Goal: Transaction & Acquisition: Purchase product/service

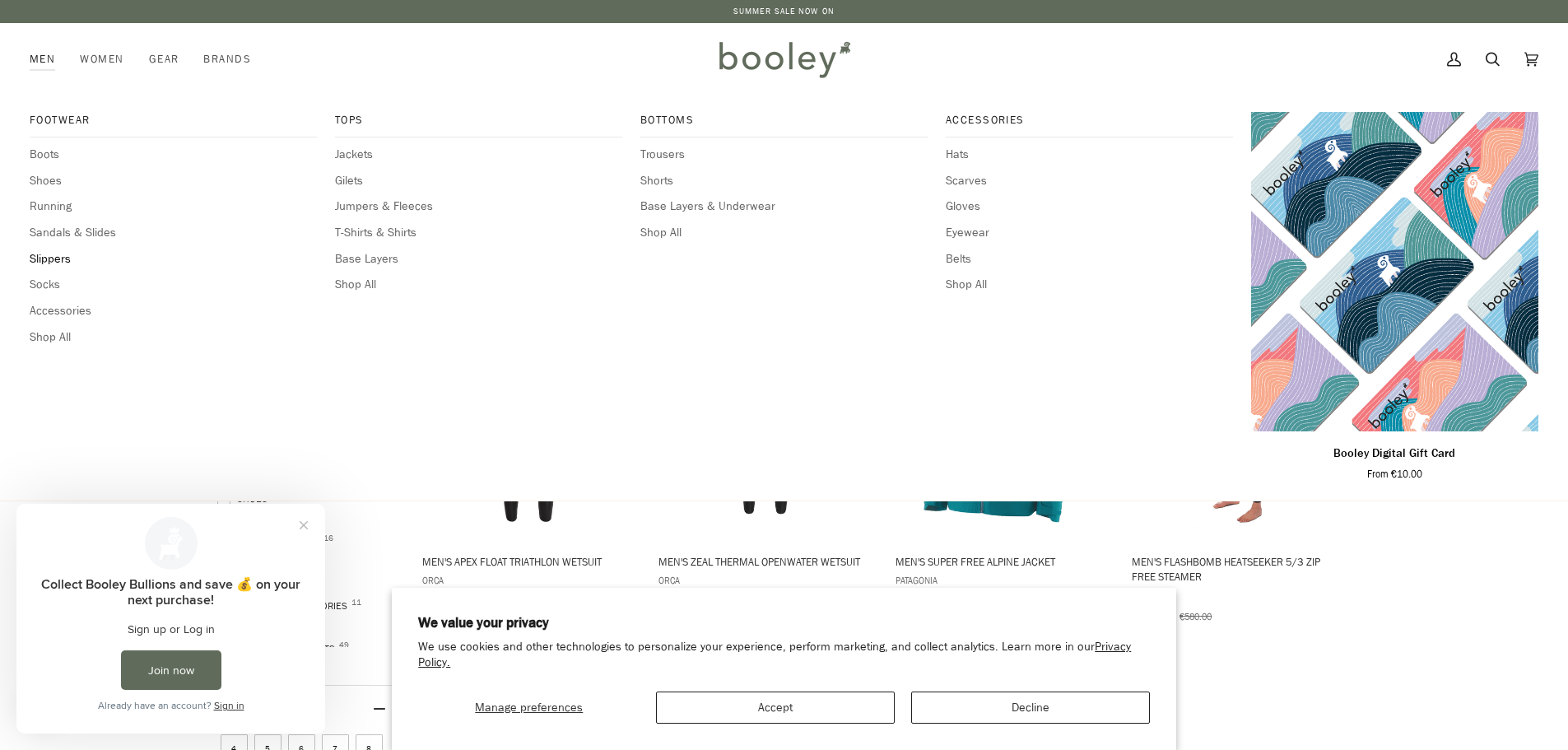
click at [39, 250] on span "Slippers" at bounding box center [173, 259] width 287 height 18
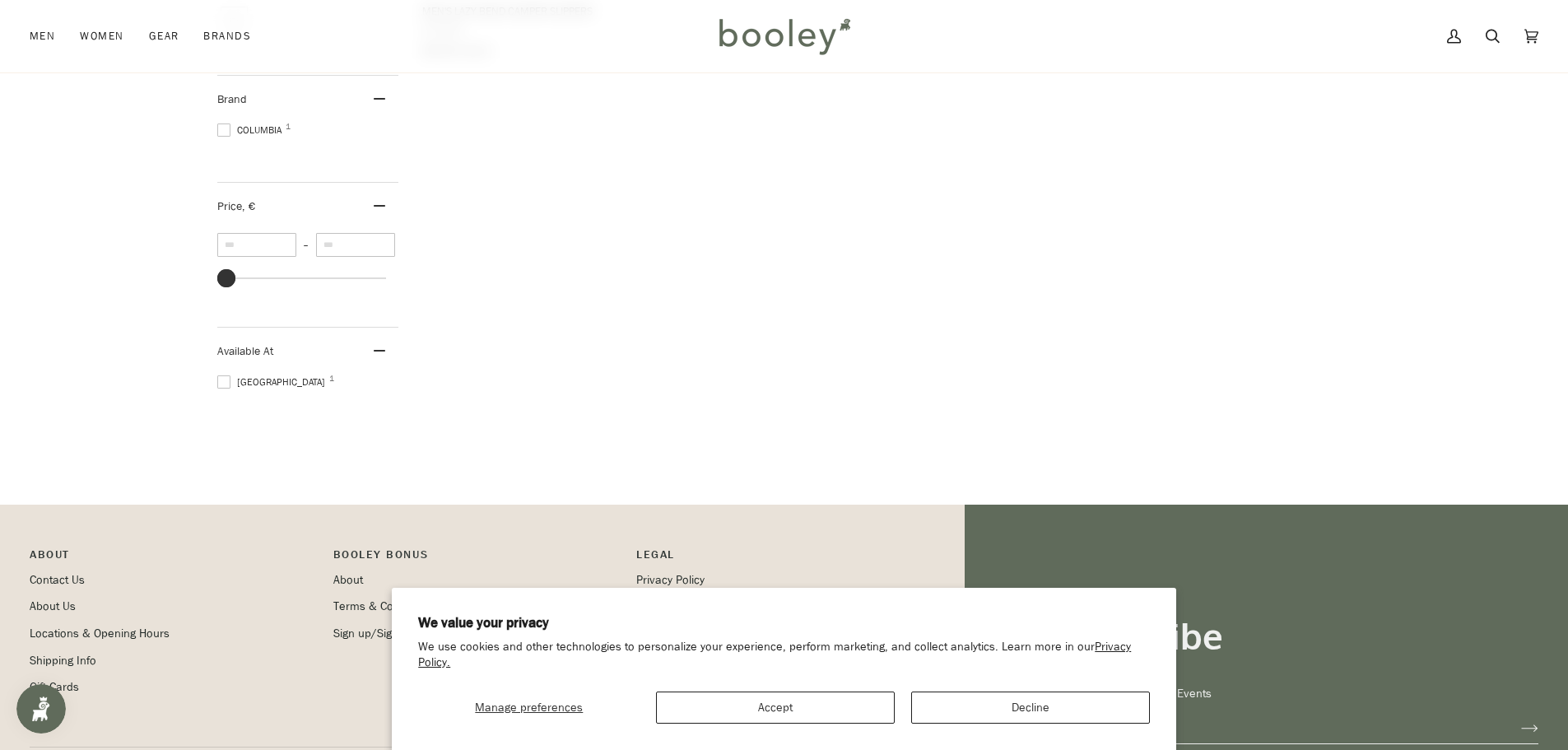
scroll to position [659, 0]
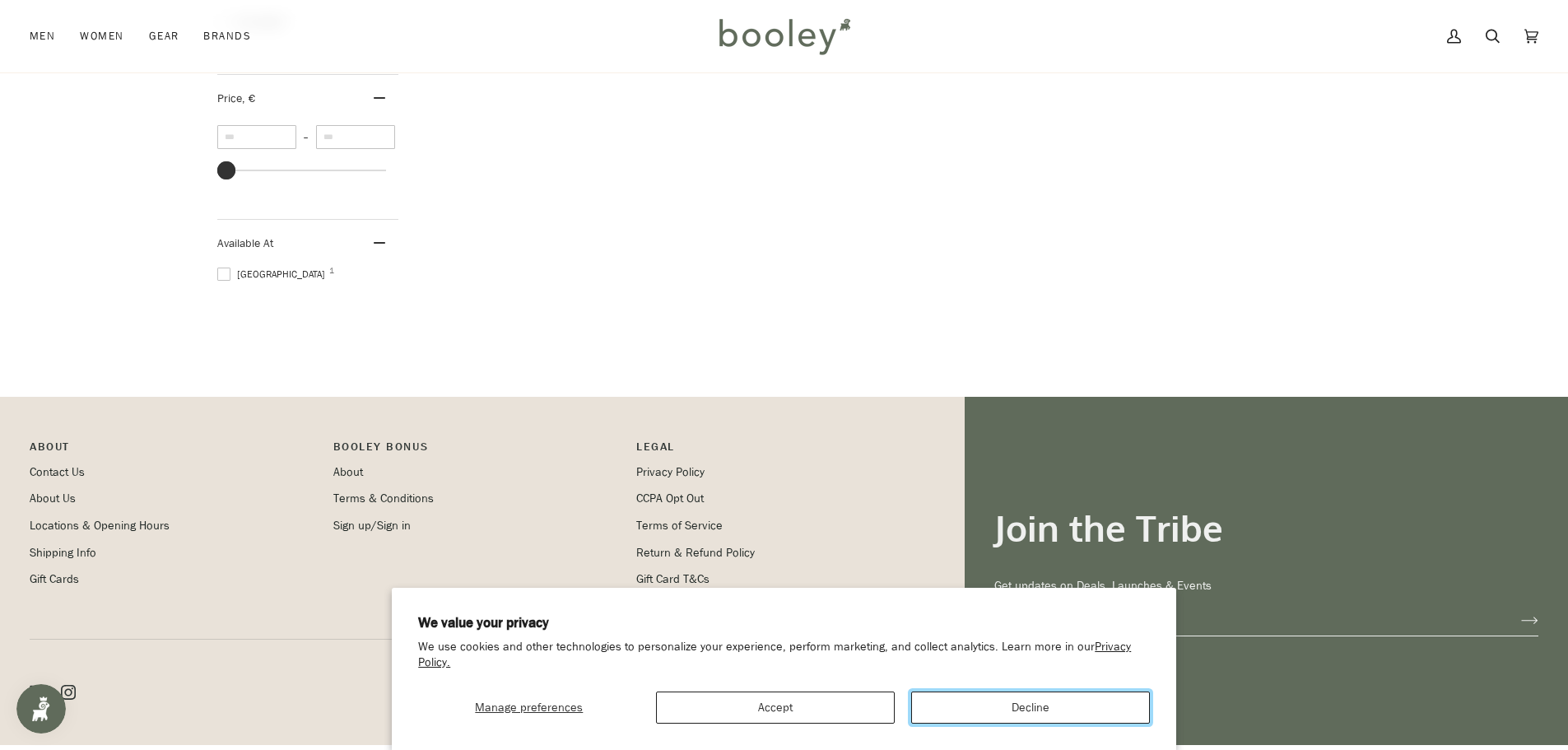
click at [921, 708] on button "Decline" at bounding box center [1030, 708] width 239 height 32
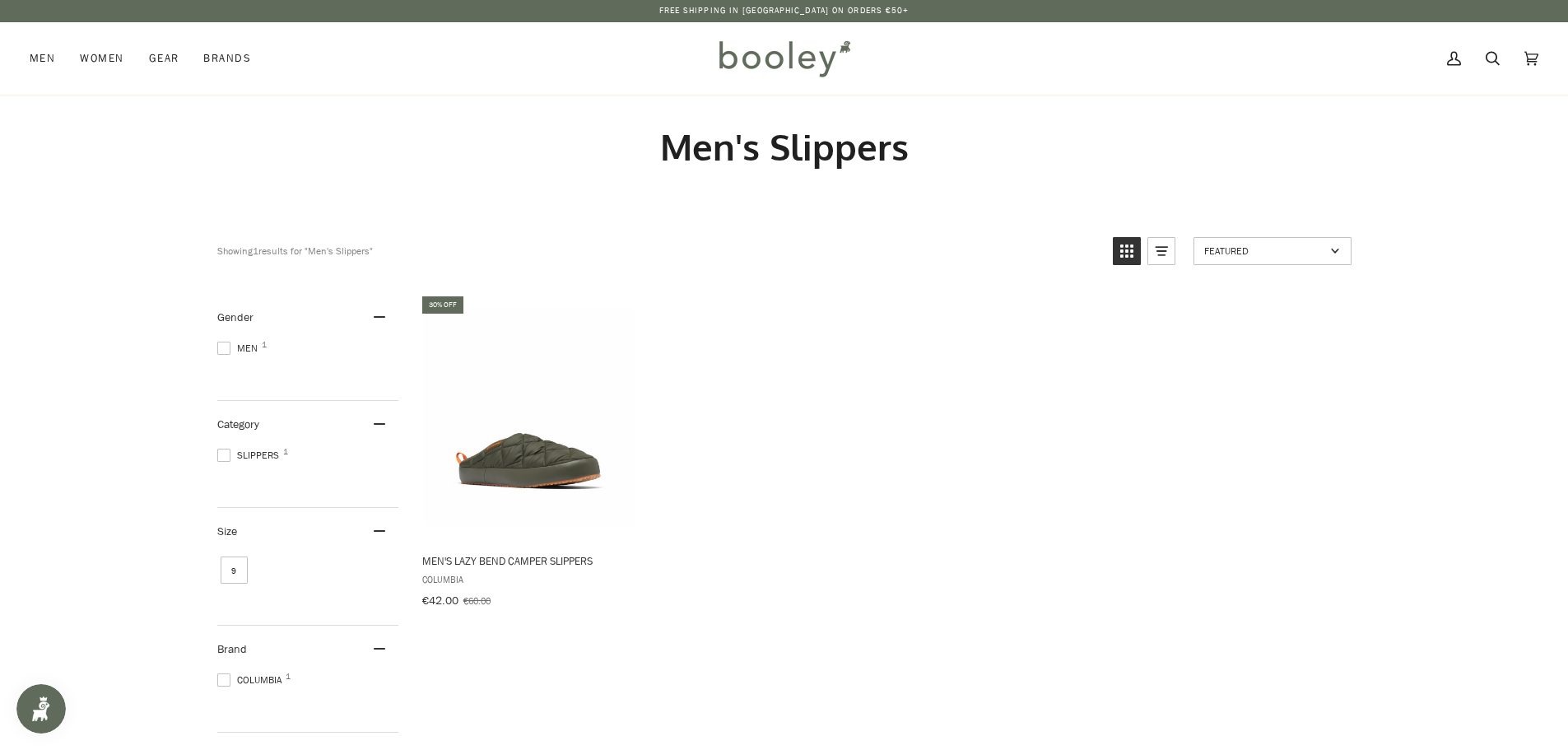
scroll to position [0, 0]
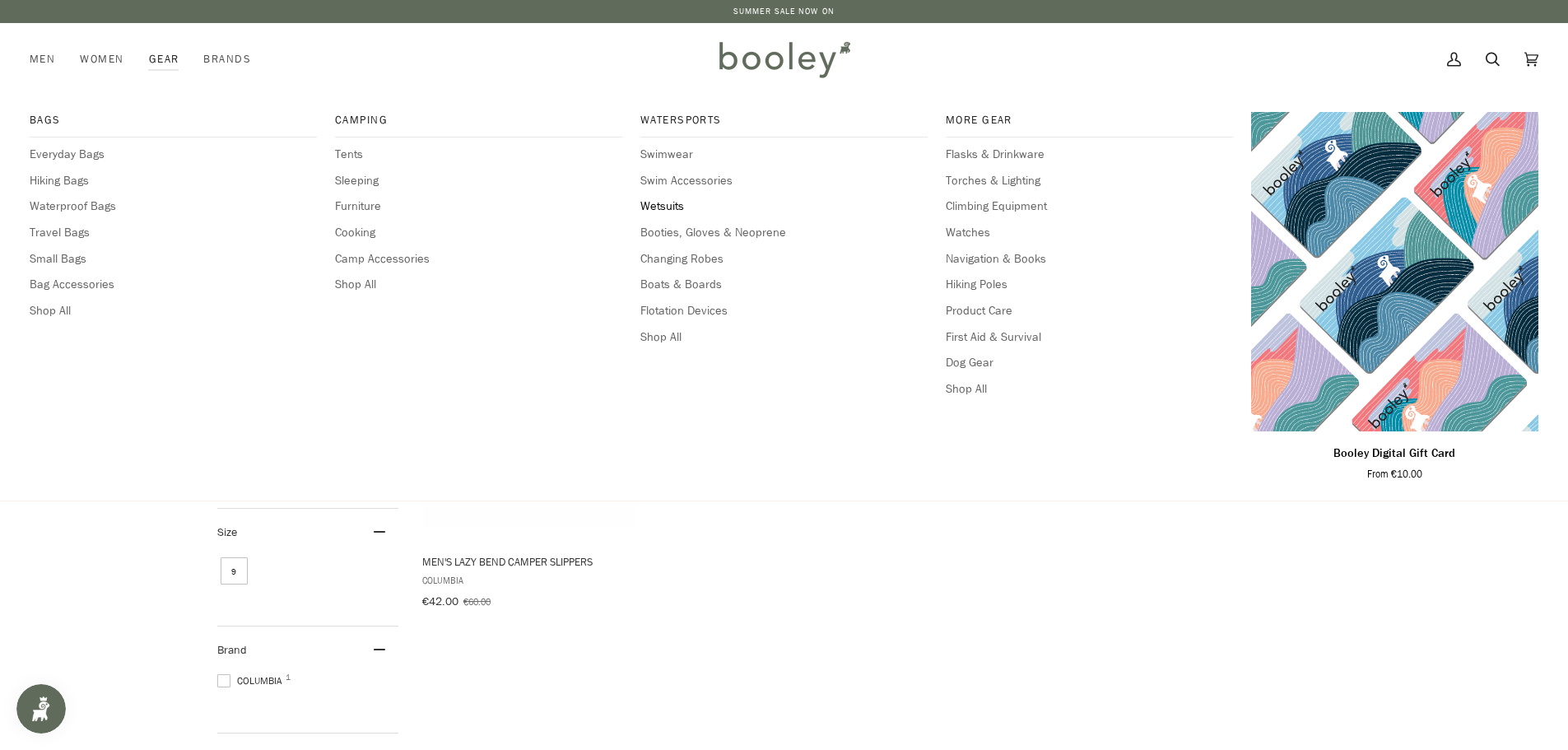
click at [680, 209] on span "Wetsuits" at bounding box center [784, 207] width 287 height 18
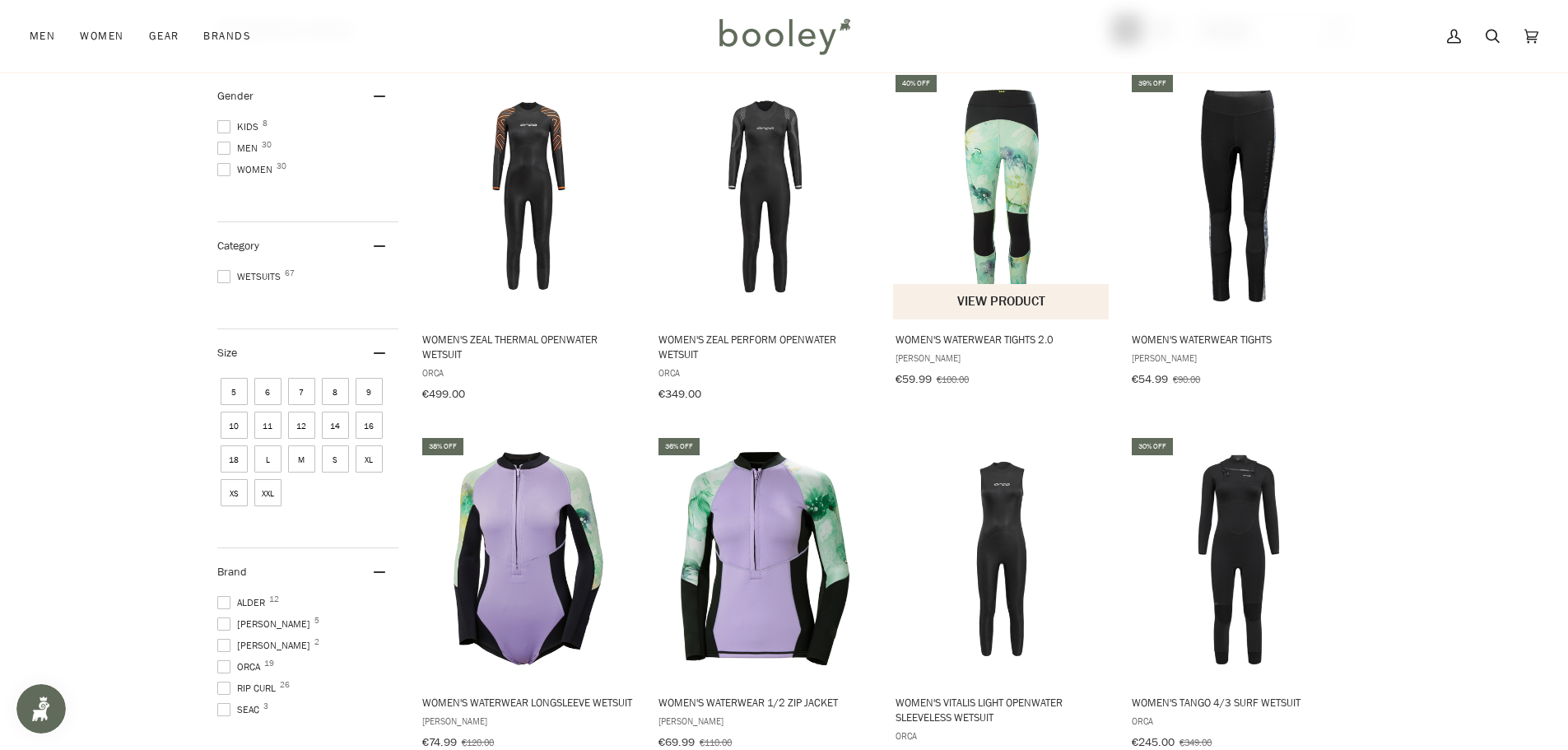
scroll to position [82, 0]
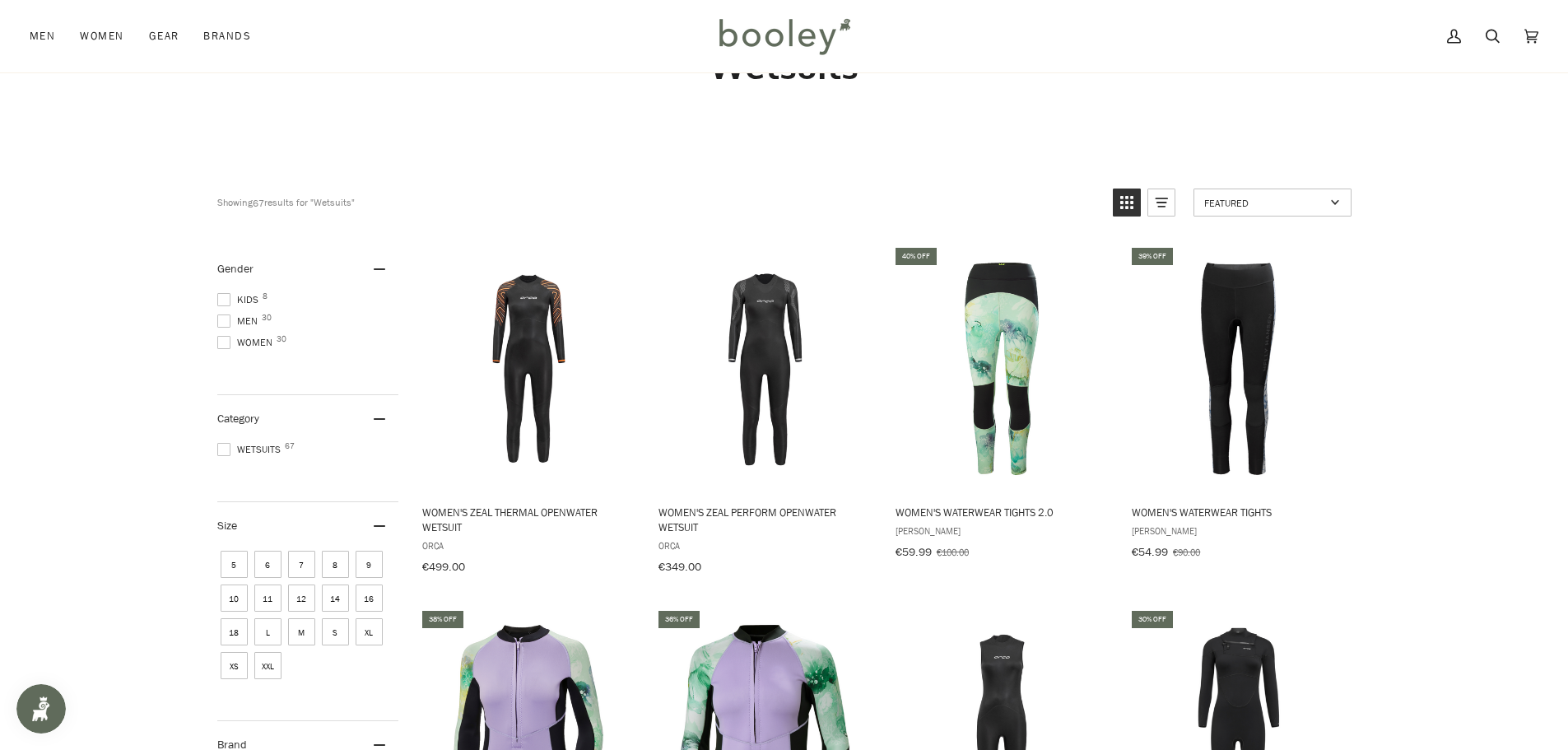
click at [223, 319] on span at bounding box center [224, 320] width 14 height 14
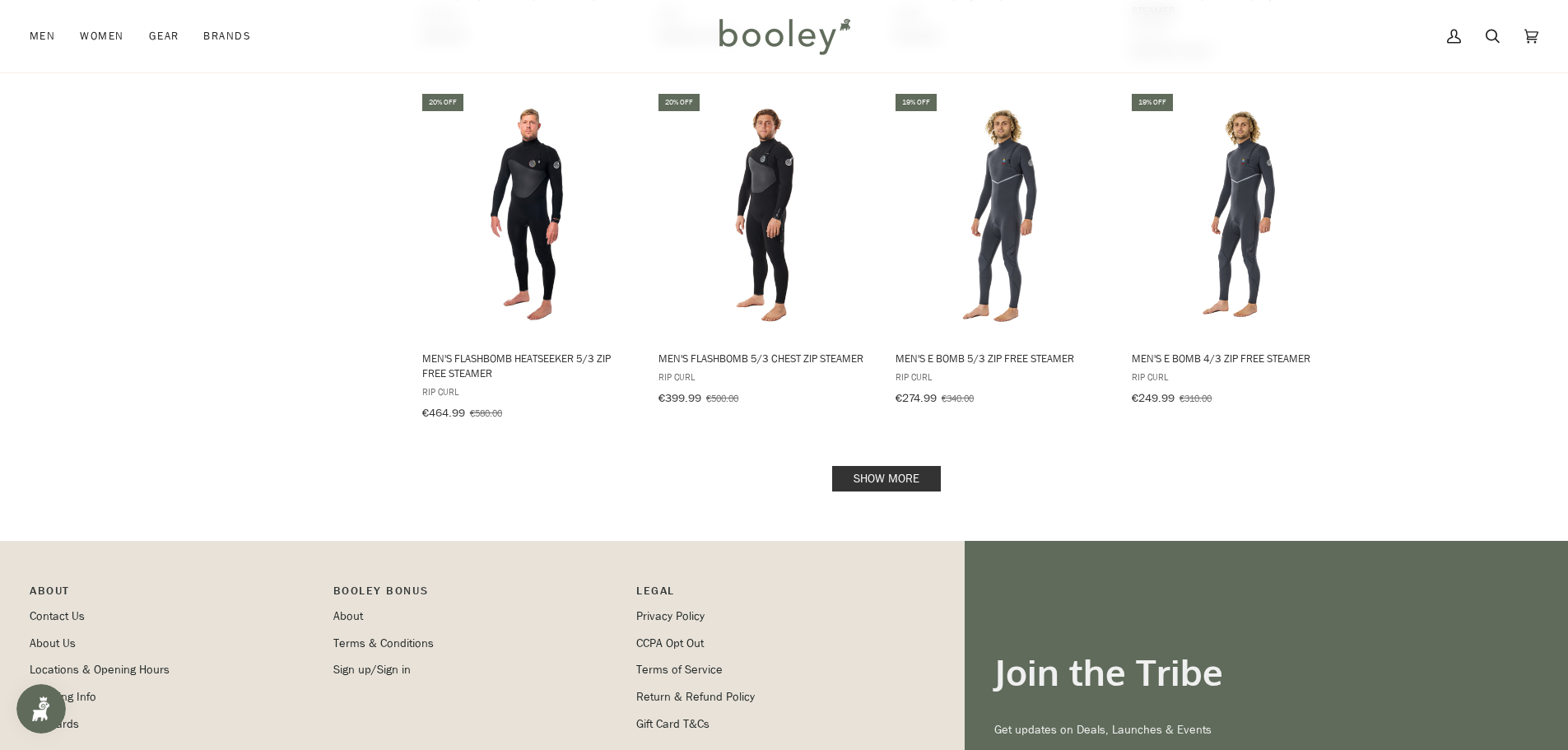
scroll to position [1729, 0]
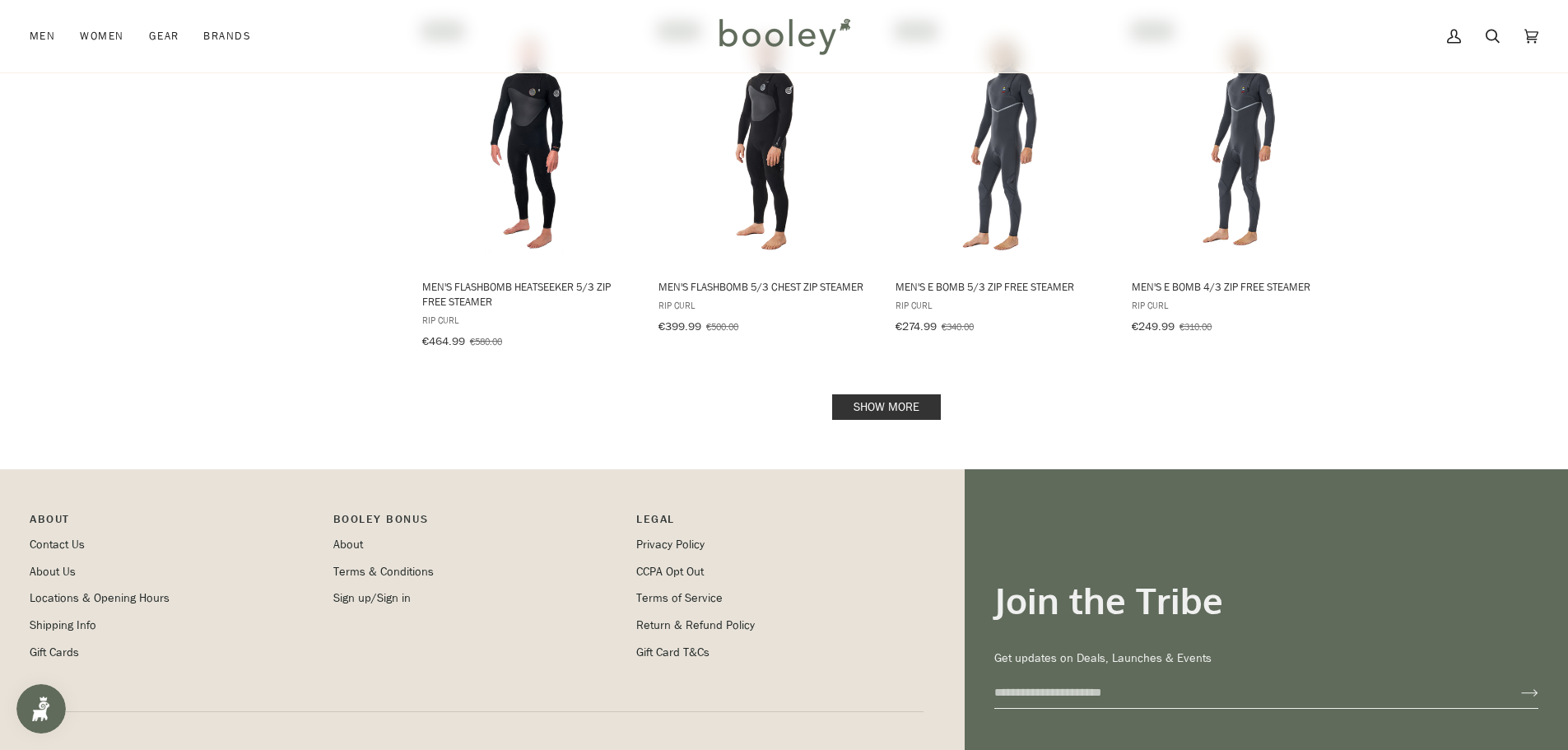
click at [937, 394] on link "Show more" at bounding box center [886, 407] width 108 height 25
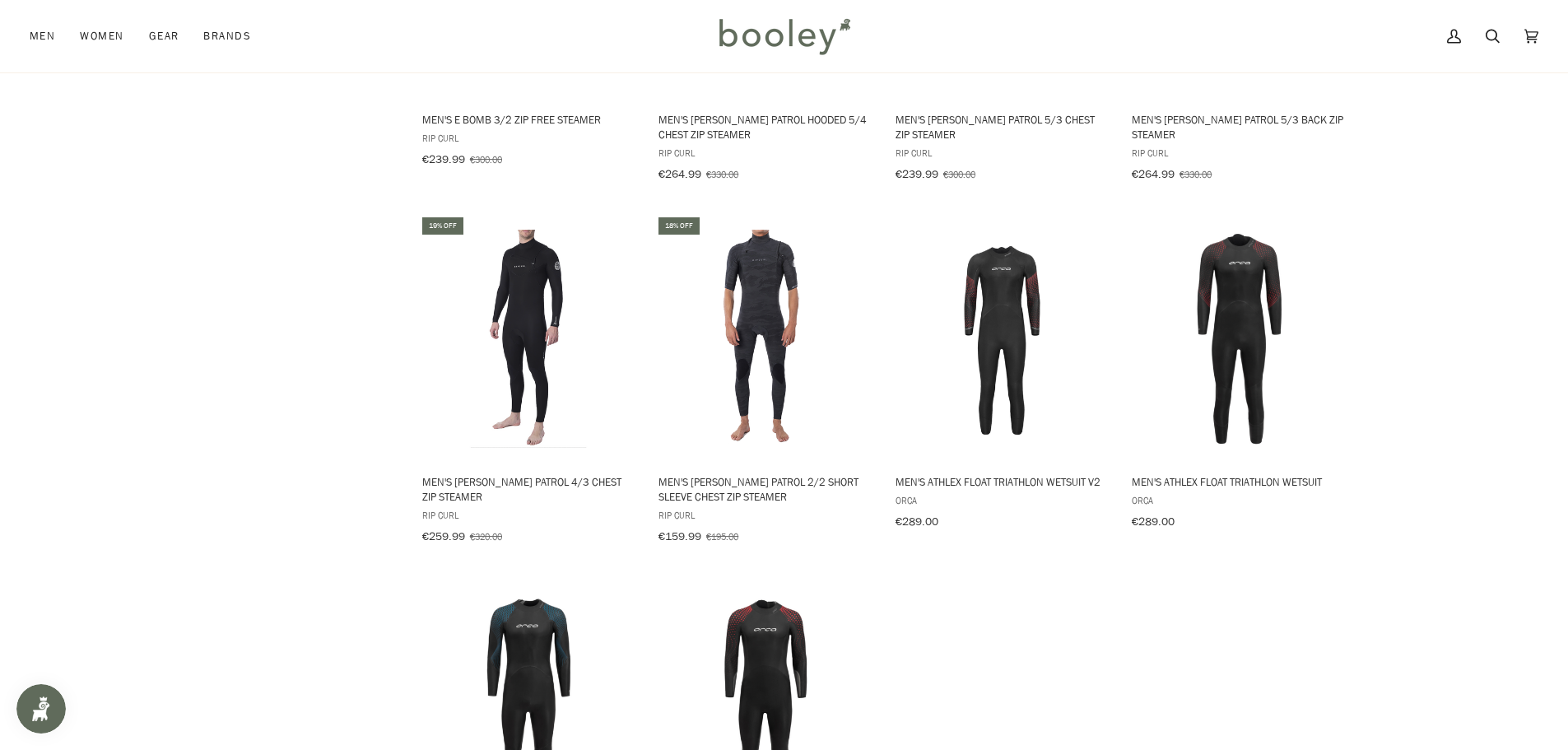
scroll to position [2223, 0]
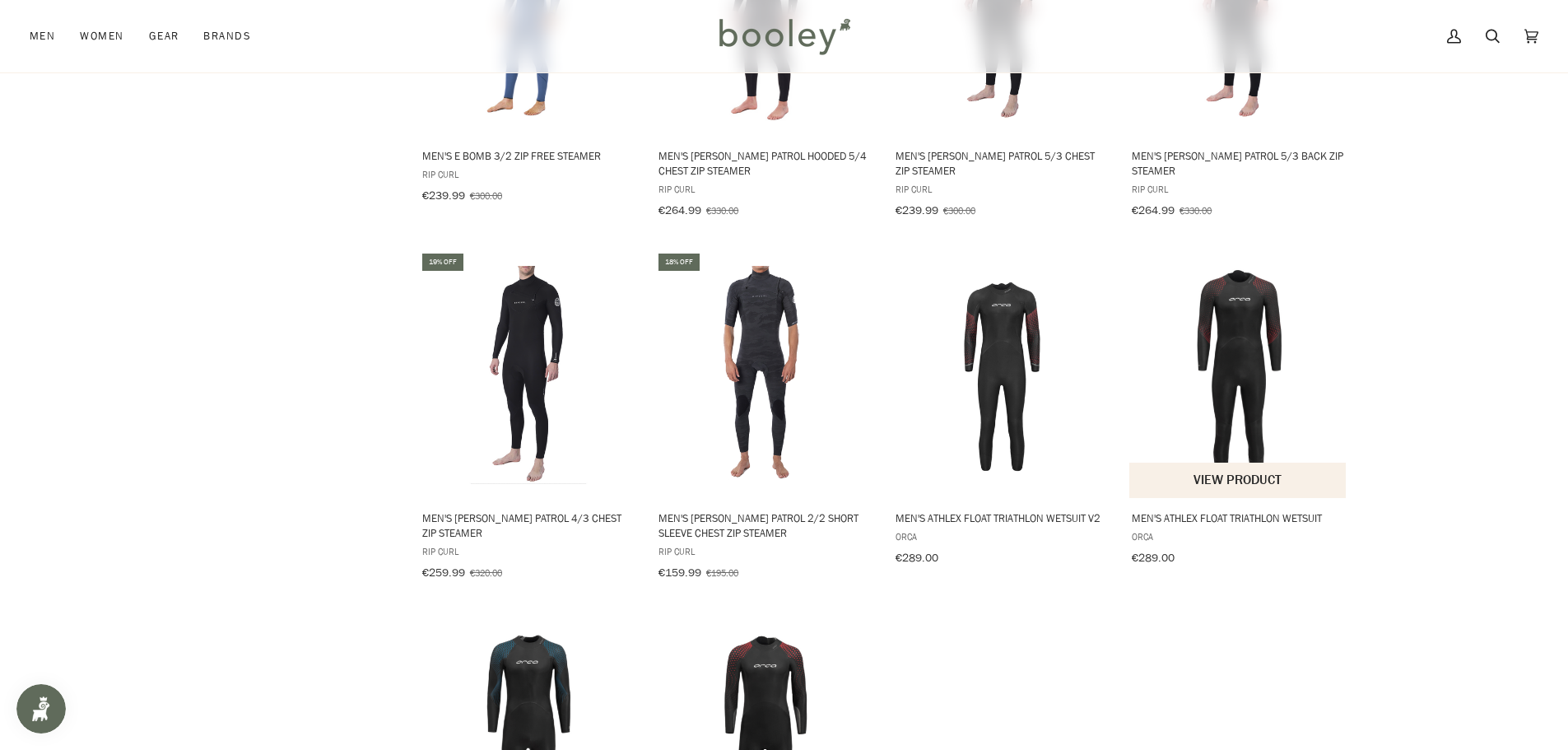
click at [1246, 310] on img "Men's Athlex Float Triathlon Wetsuit" at bounding box center [1239, 375] width 218 height 218
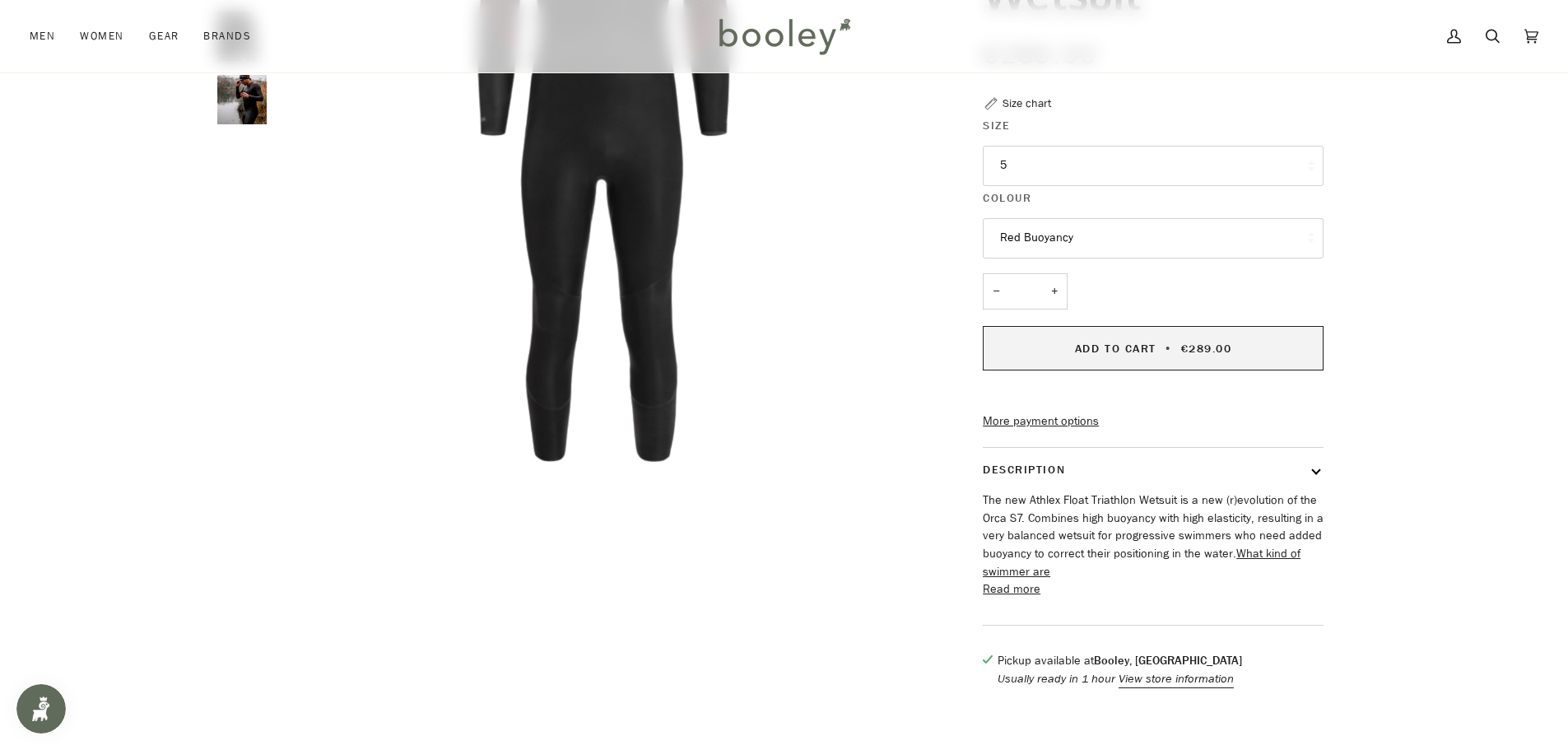
scroll to position [329, 0]
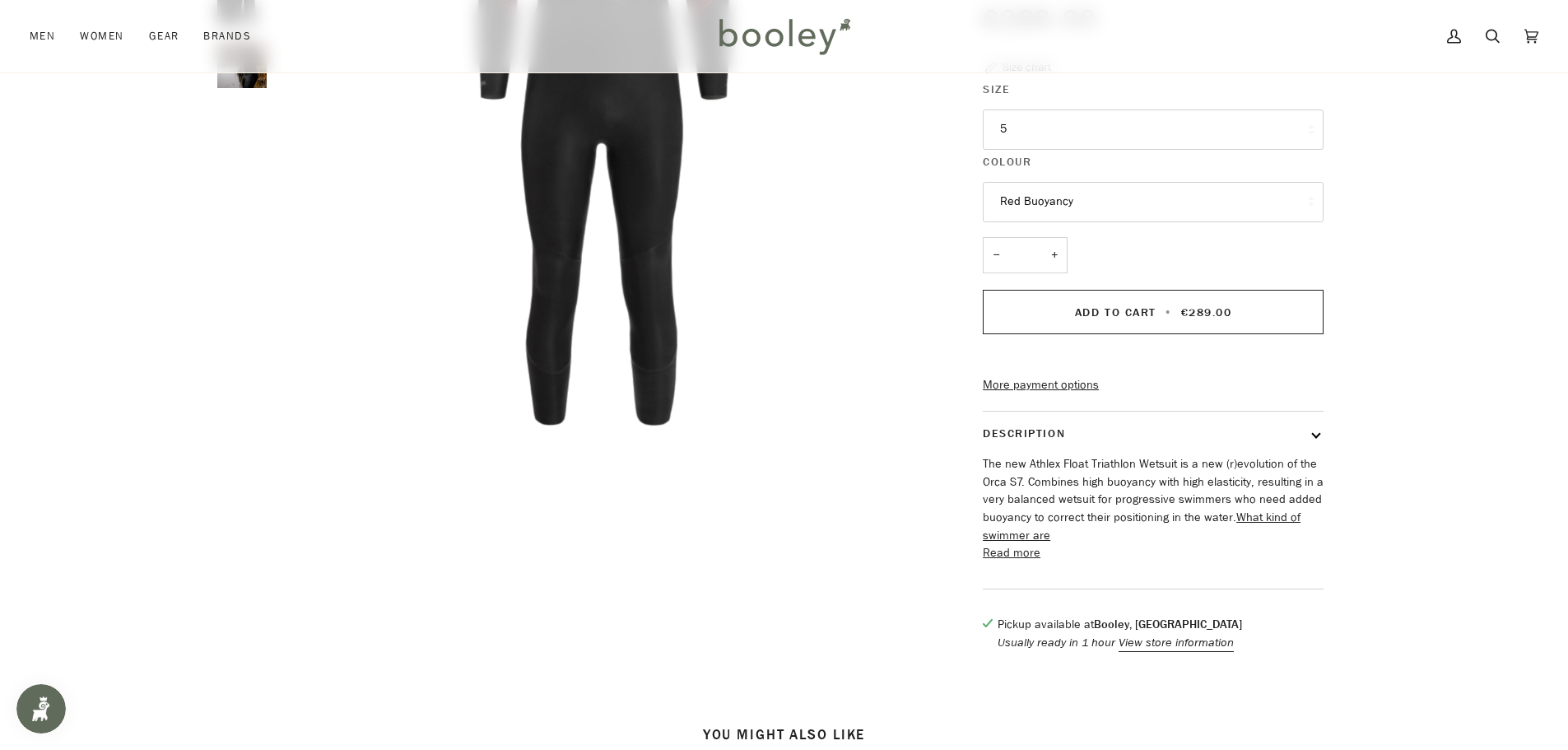
click at [1011, 562] on button "Read more" at bounding box center [1011, 553] width 58 height 18
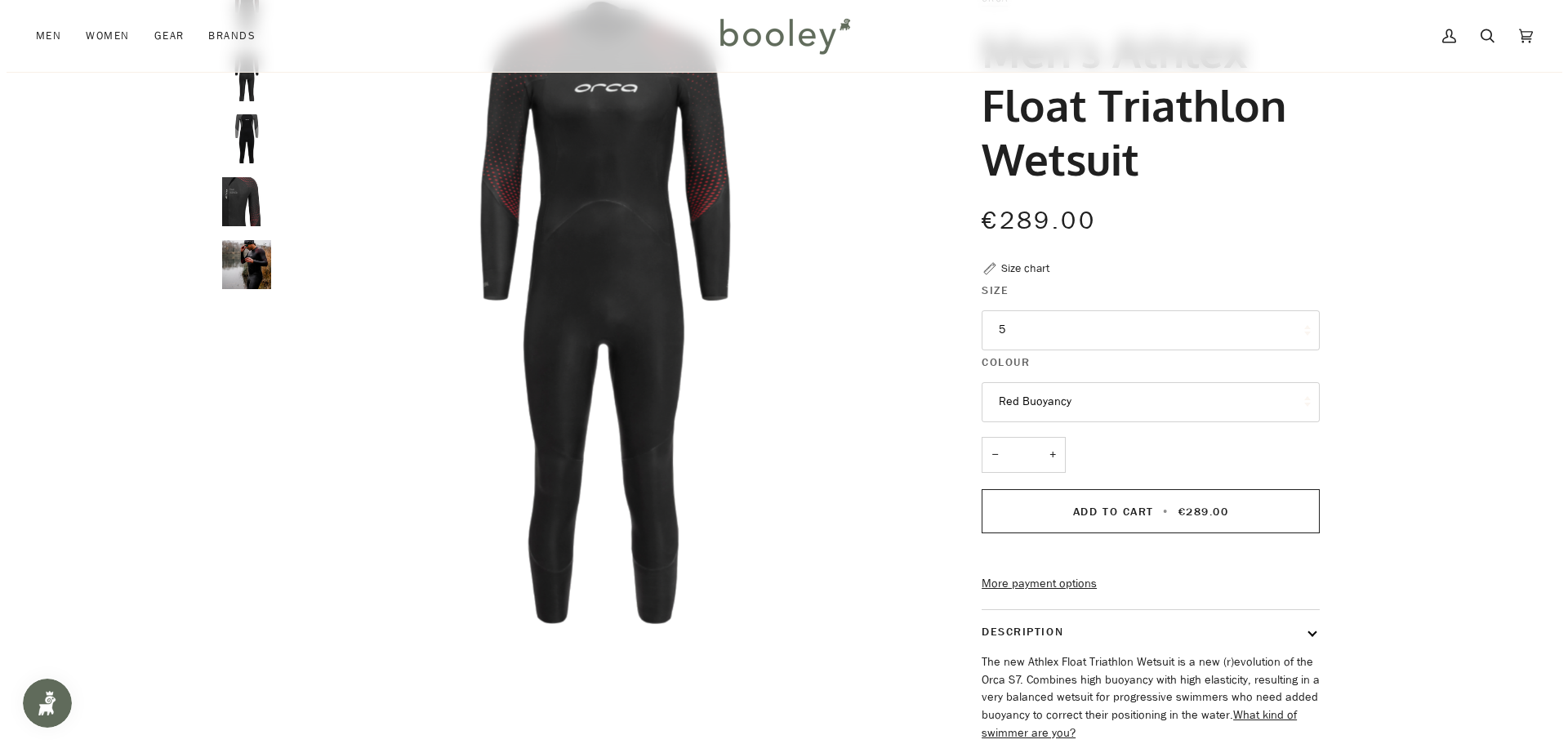
scroll to position [0, 0]
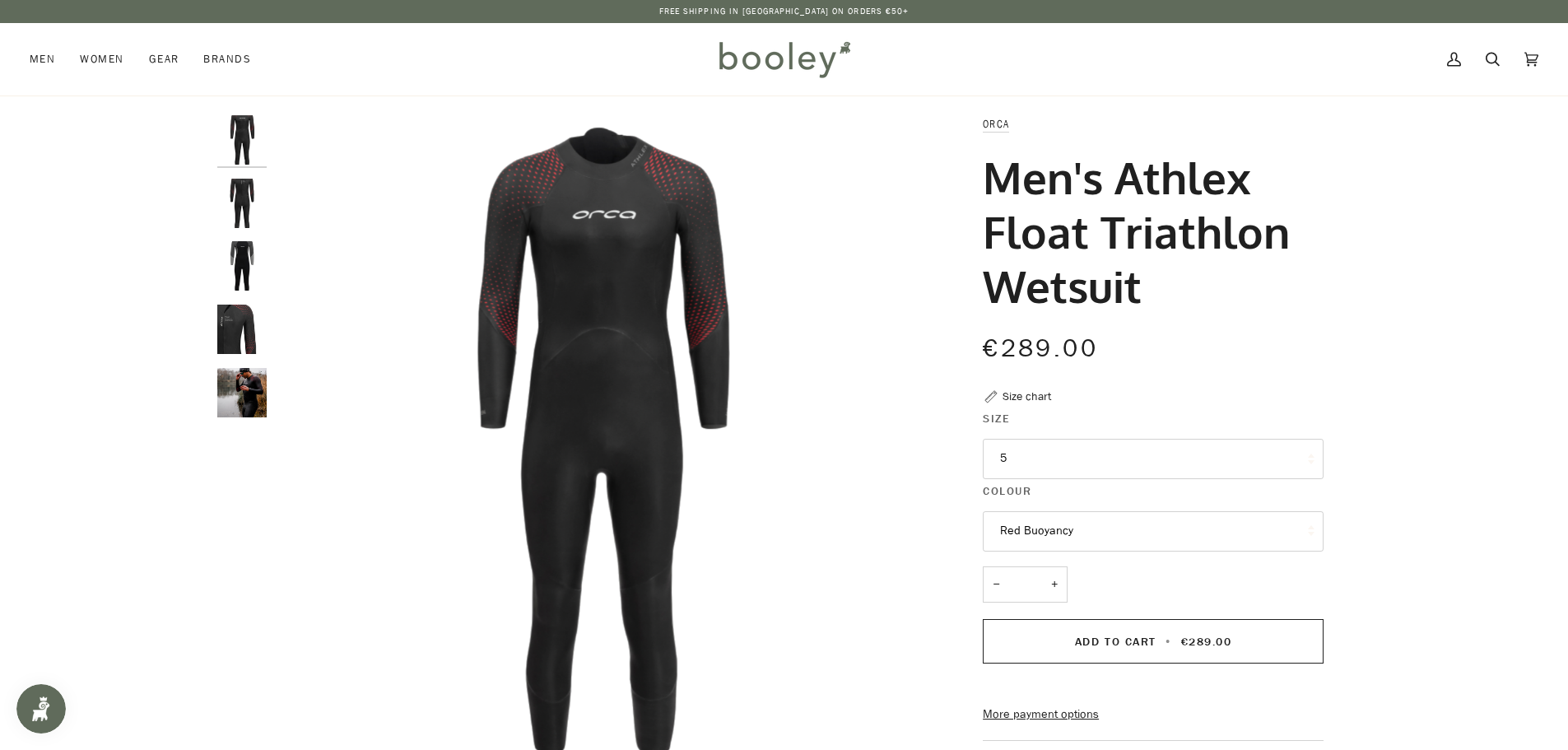
click at [1023, 394] on div "Size chart" at bounding box center [1027, 396] width 49 height 17
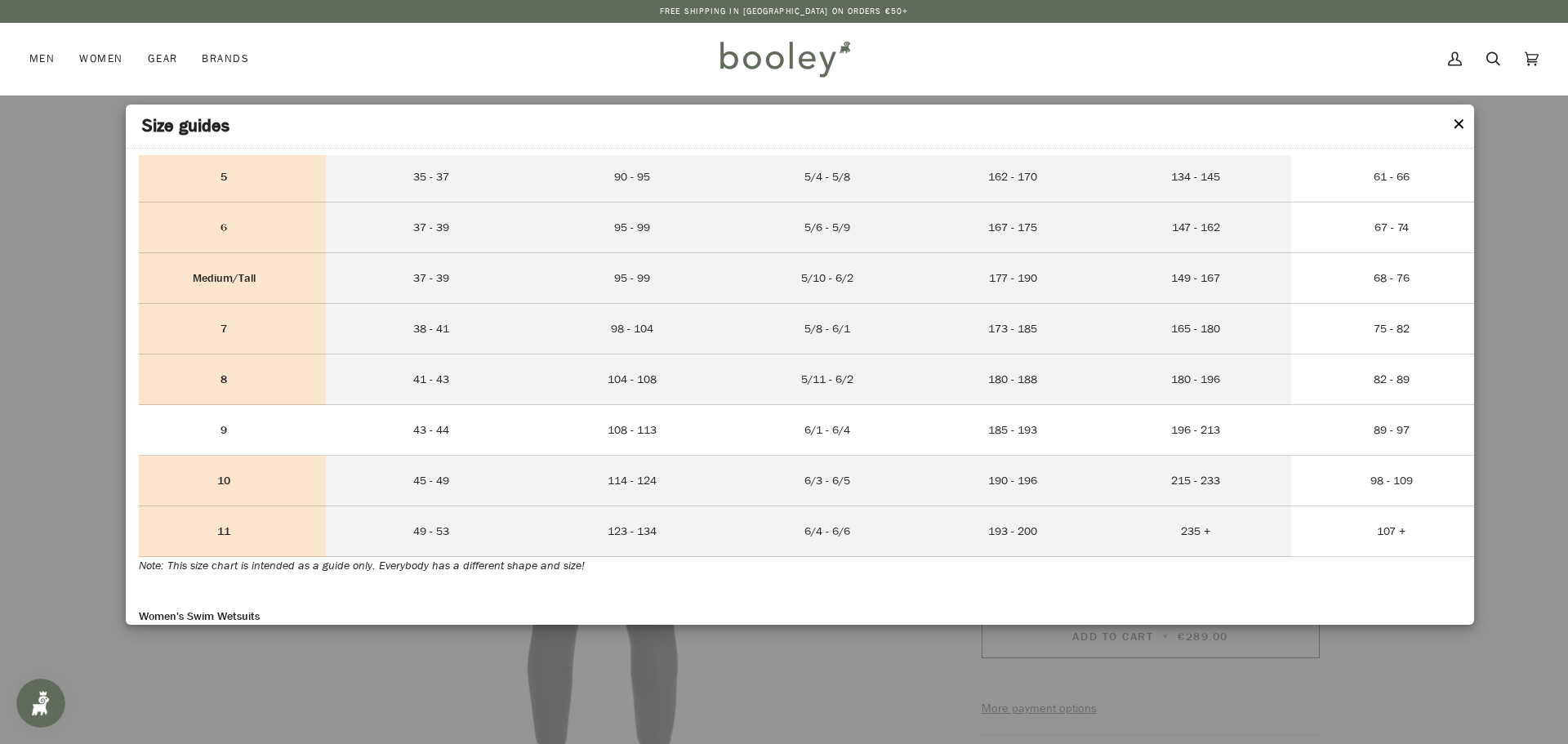
scroll to position [245, 0]
